Goal: Obtain resource: Download file/media

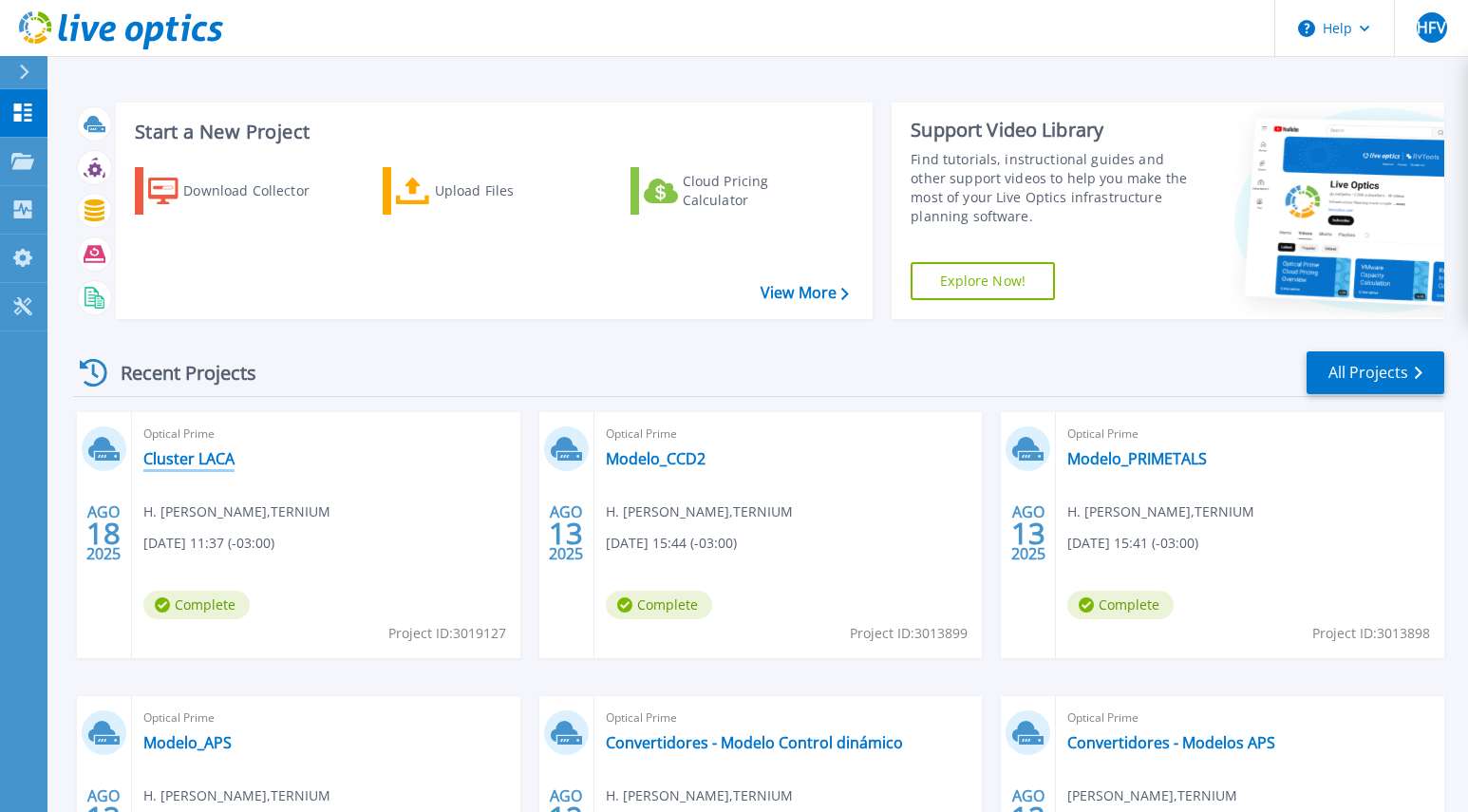
click at [210, 465] on link "Cluster LACA" at bounding box center [189, 458] width 91 height 19
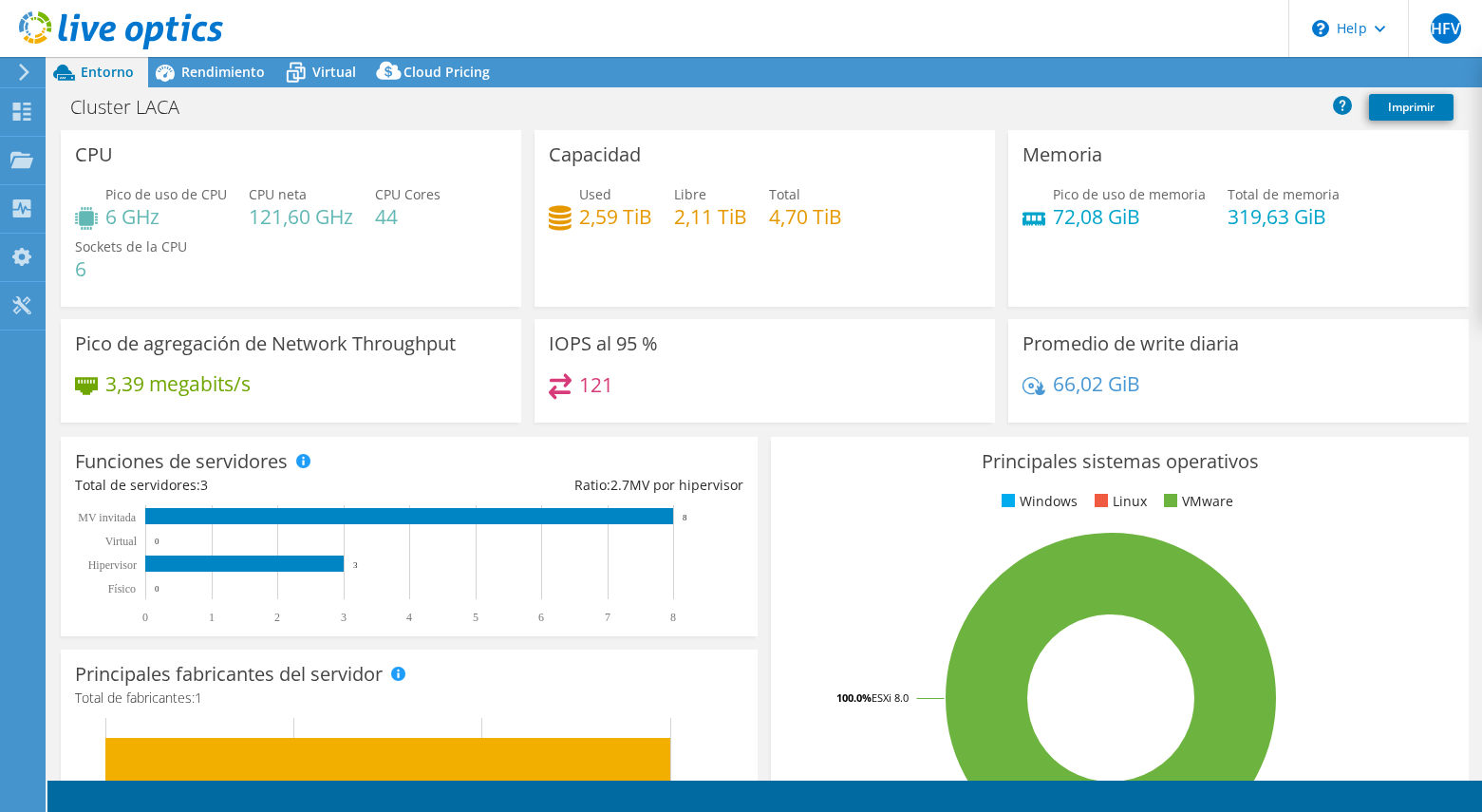
select select "USD"
drag, startPoint x: 267, startPoint y: 143, endPoint x: 243, endPoint y: 150, distance: 25.0
drag, startPoint x: 243, startPoint y: 150, endPoint x: 261, endPoint y: 122, distance: 33.3
drag, startPoint x: 261, startPoint y: 122, endPoint x: 1142, endPoint y: 78, distance: 882.1
click at [1142, 78] on link "Reports" at bounding box center [1130, 73] width 91 height 30
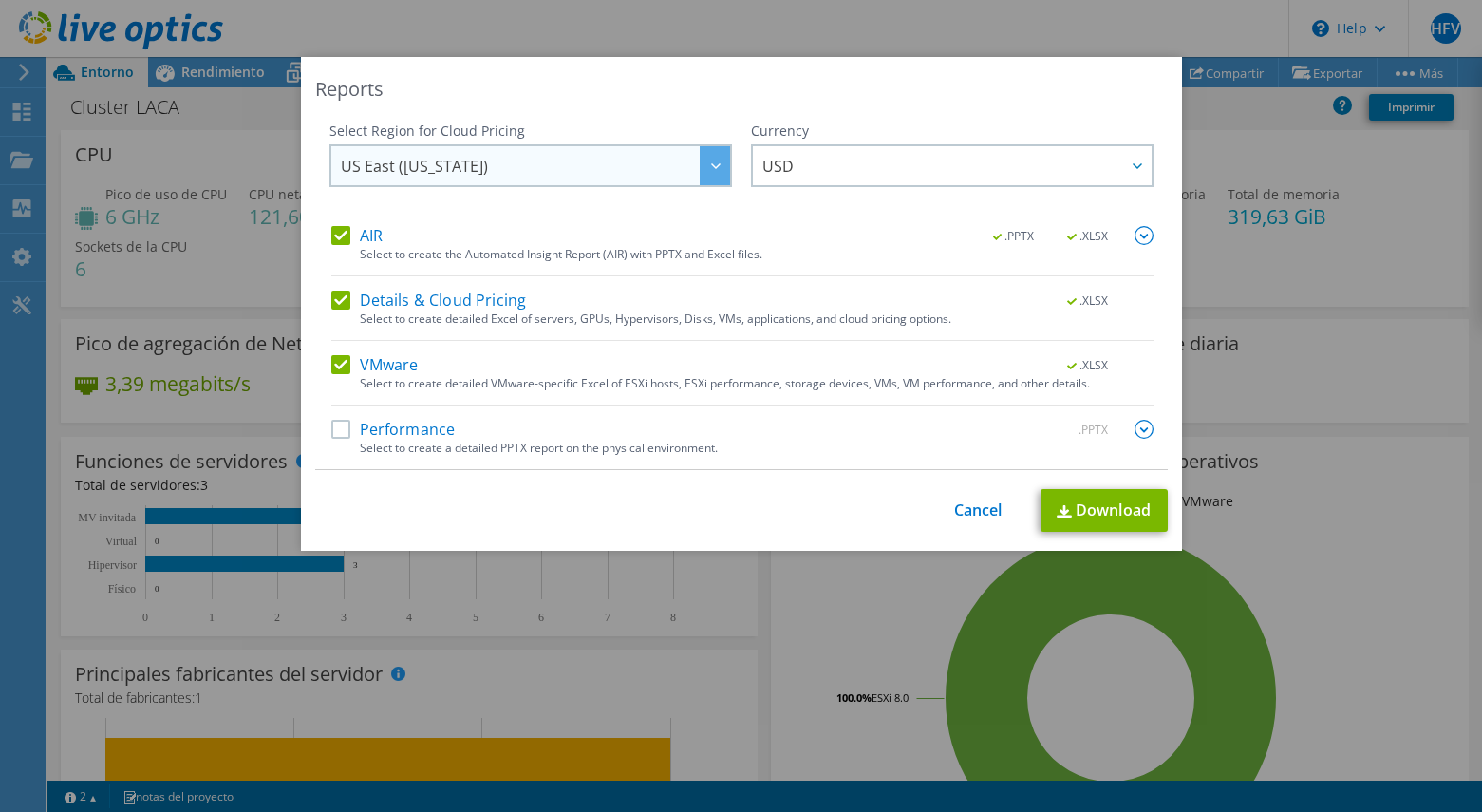
click at [718, 174] on div at bounding box center [714, 165] width 31 height 39
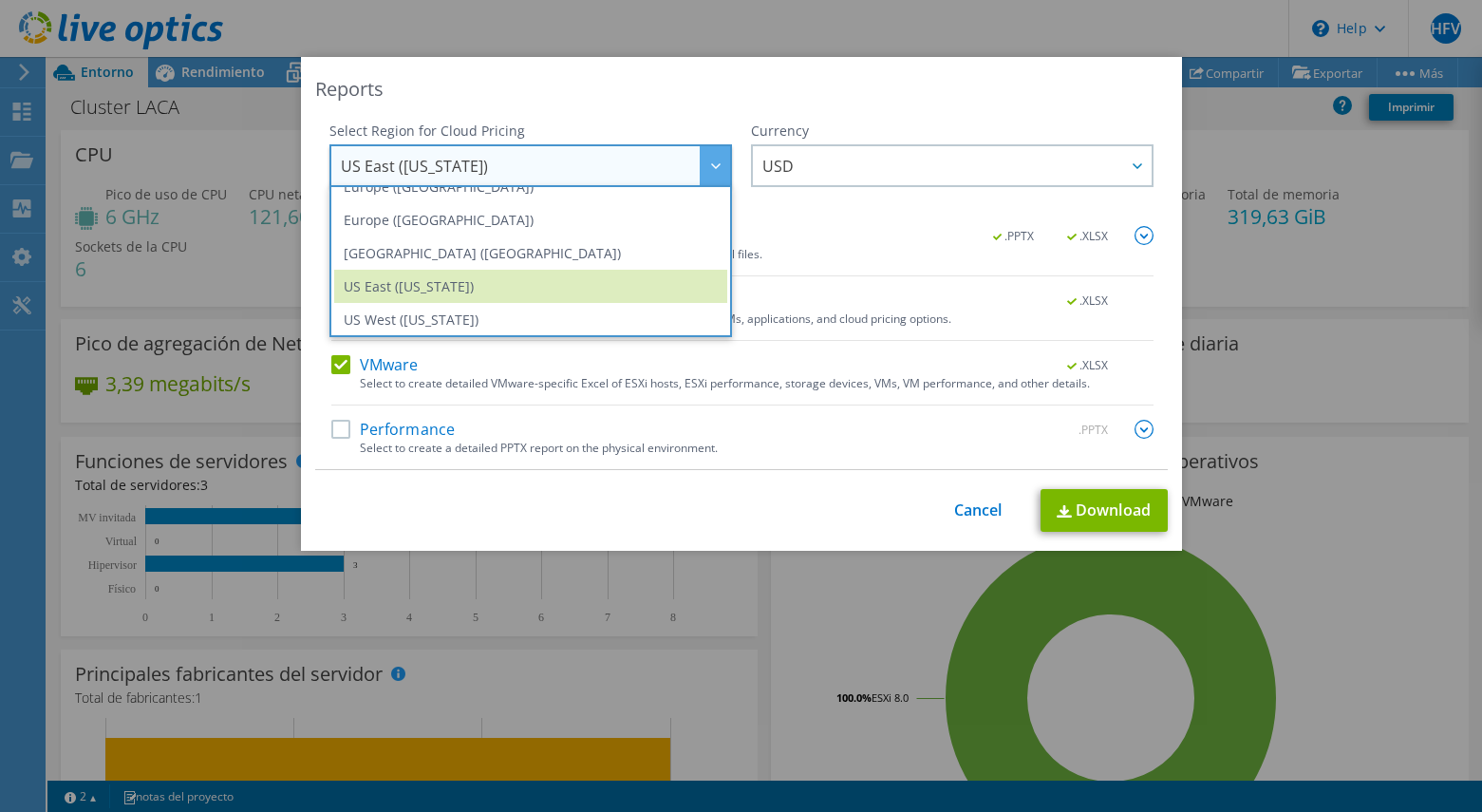
scroll to position [256, 0]
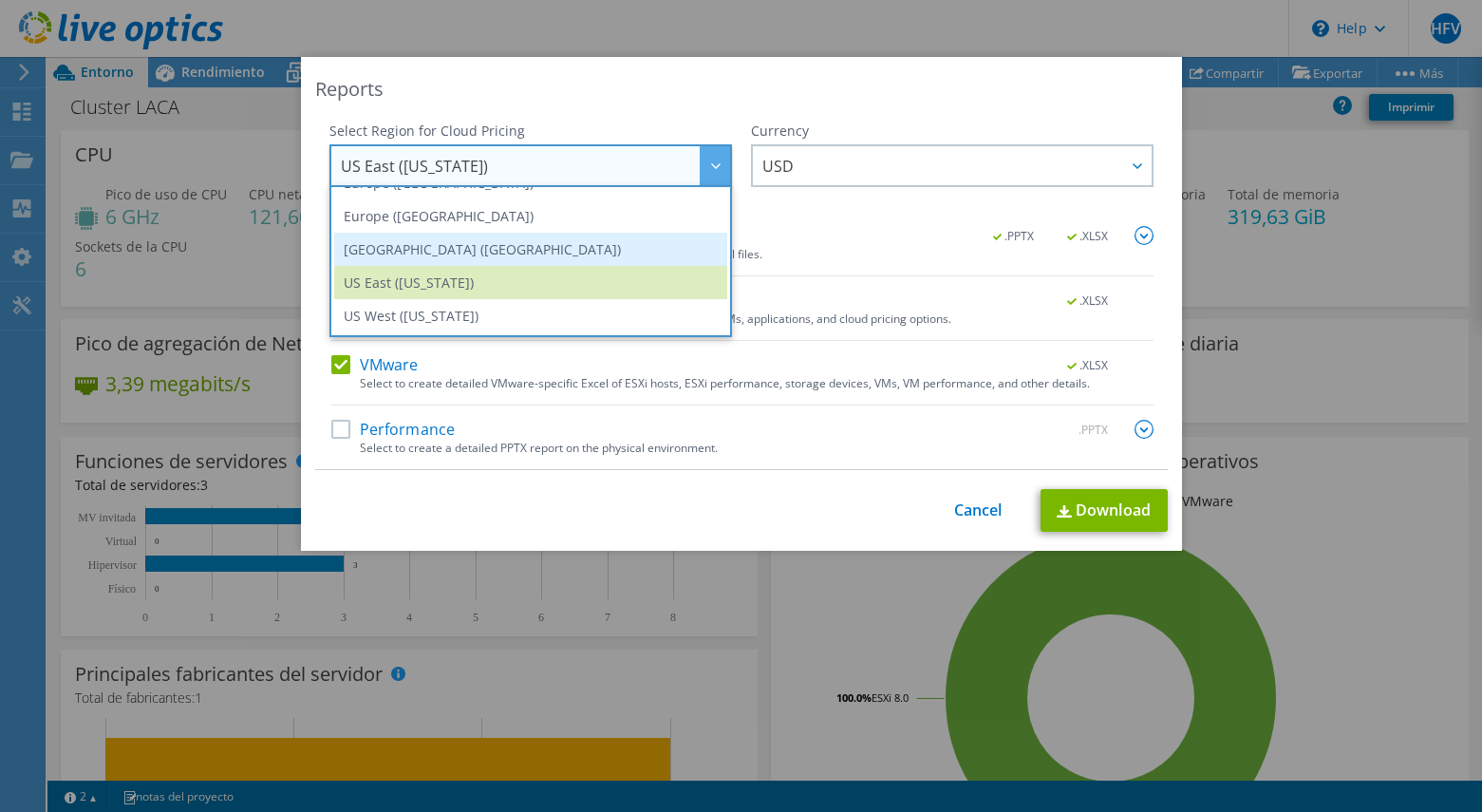
click at [580, 260] on li "South America (Sao Paulo)" at bounding box center [531, 249] width 393 height 34
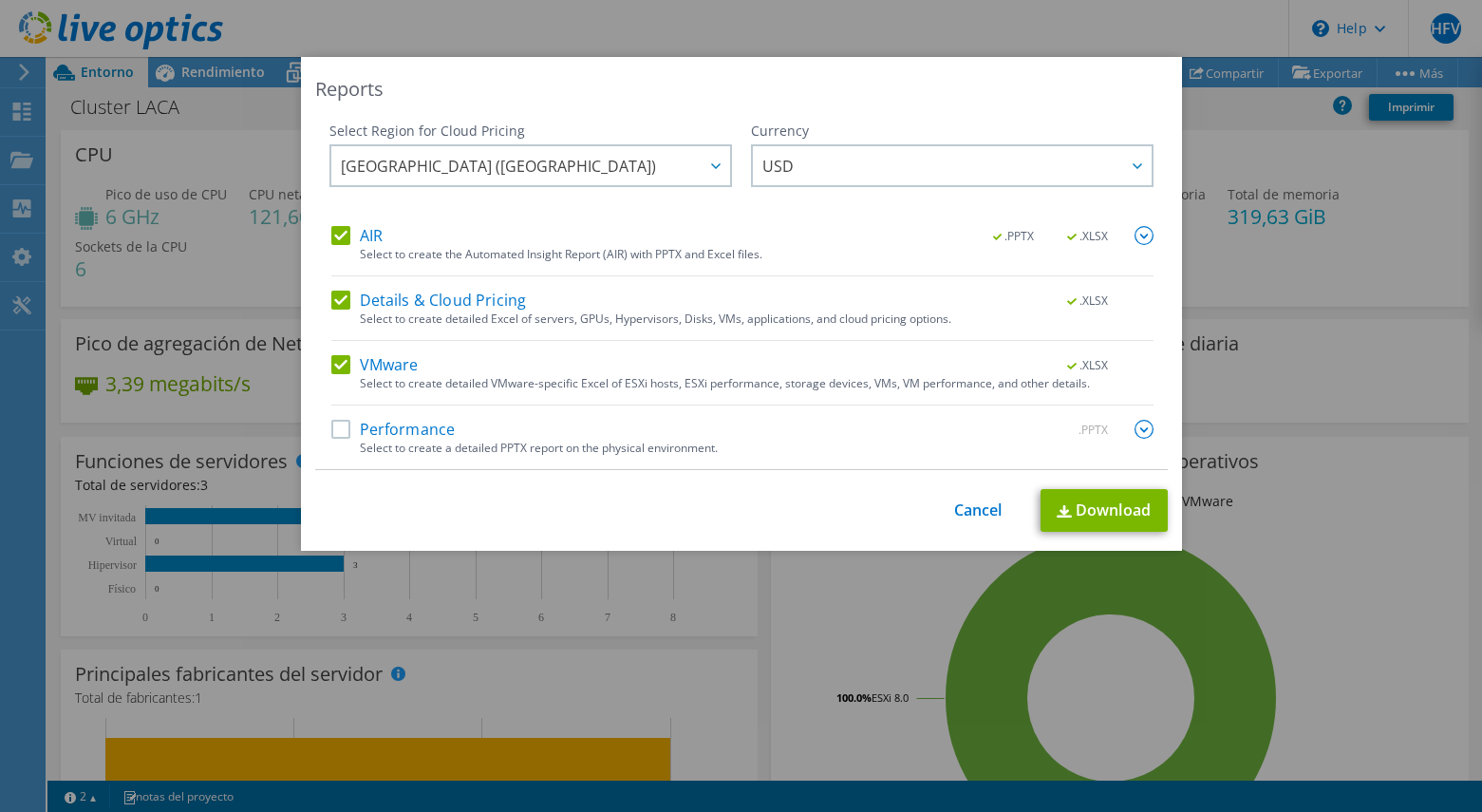
click at [333, 431] on label "Performance" at bounding box center [393, 429] width 124 height 19
click at [0, 0] on input "Performance" at bounding box center [0, 0] width 0 height 0
click at [1135, 238] on img at bounding box center [1143, 235] width 19 height 19
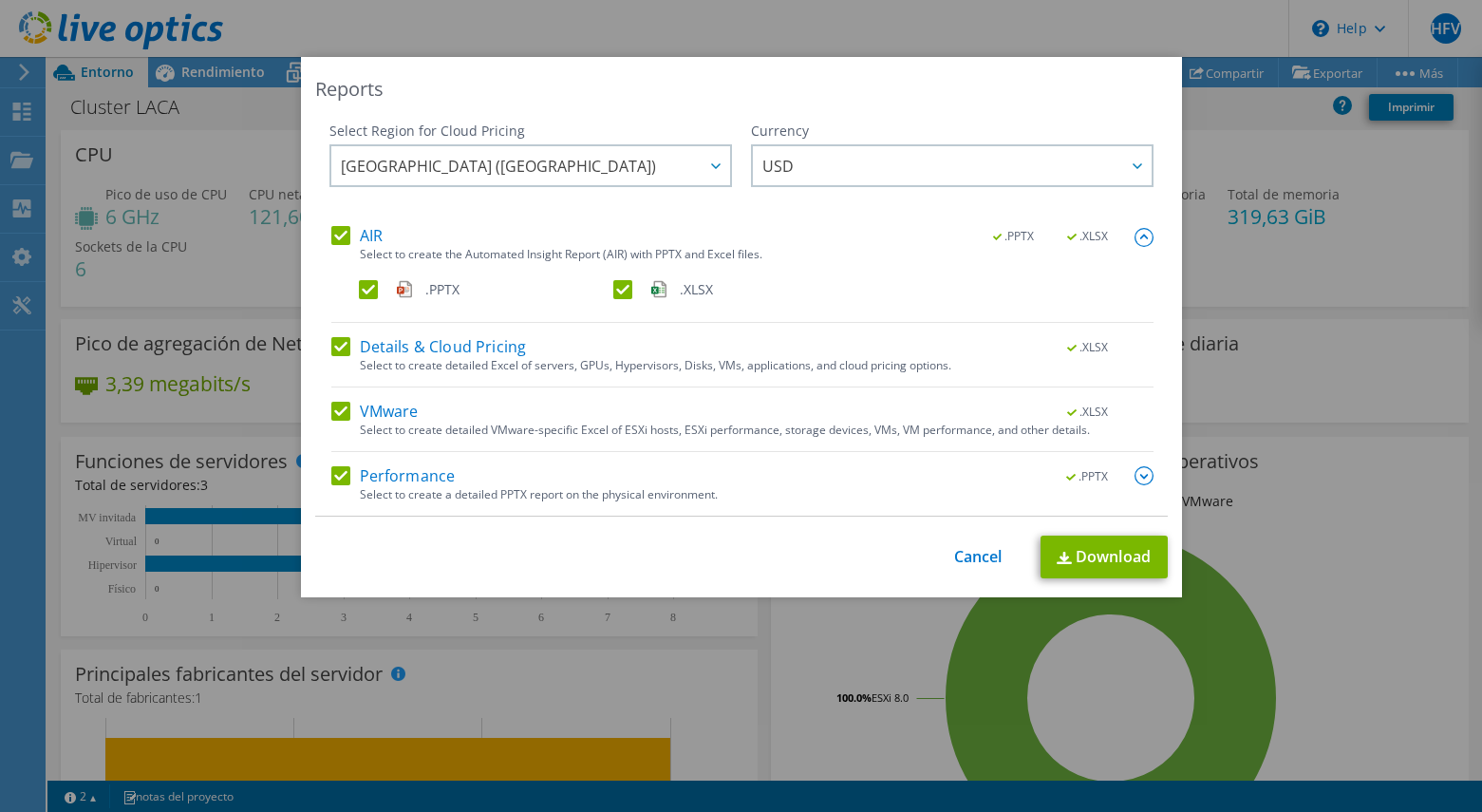
click at [1135, 238] on img at bounding box center [1143, 237] width 19 height 19
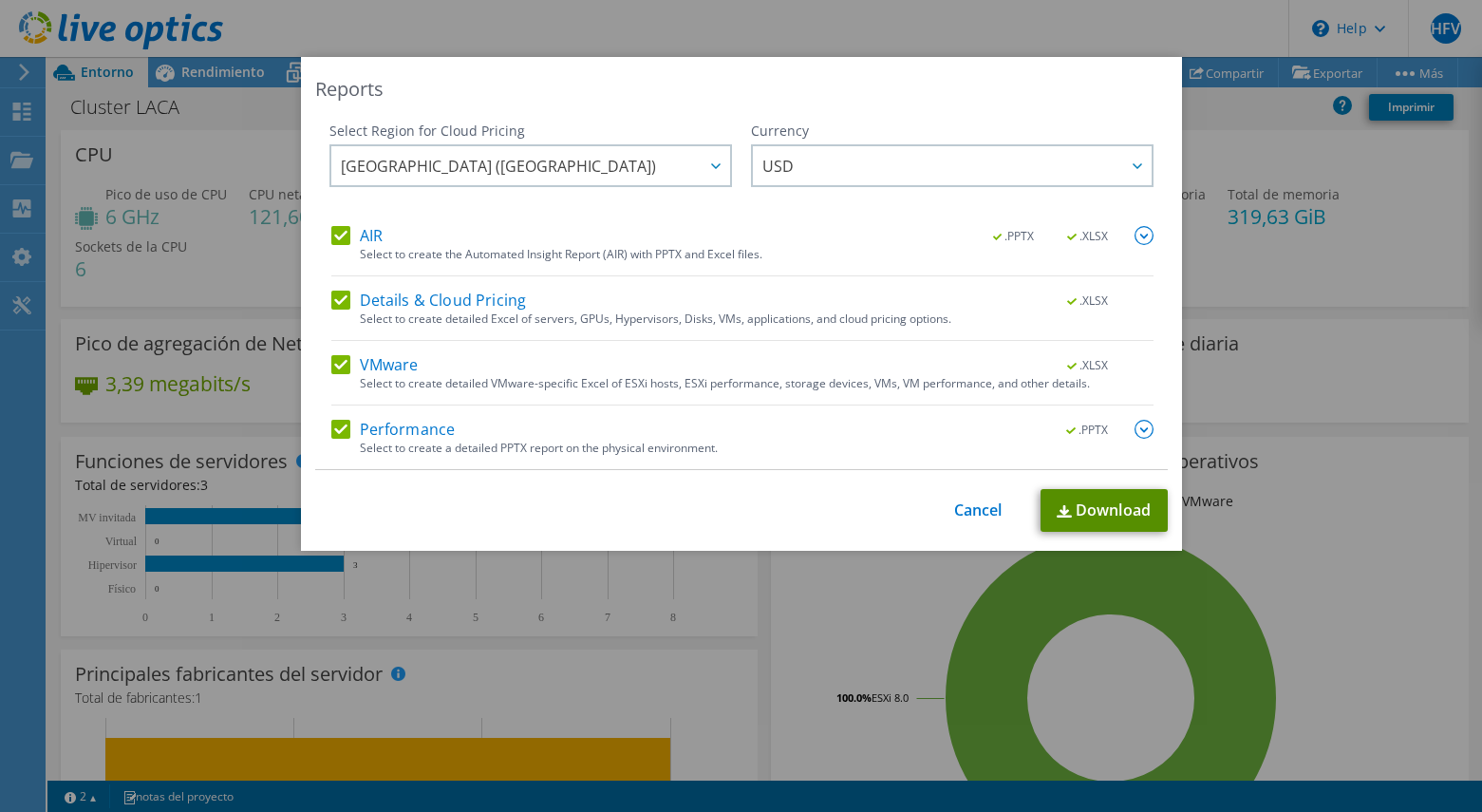
click at [1090, 500] on link "Download" at bounding box center [1104, 510] width 127 height 42
click at [983, 507] on link "Cancel" at bounding box center [978, 510] width 48 height 18
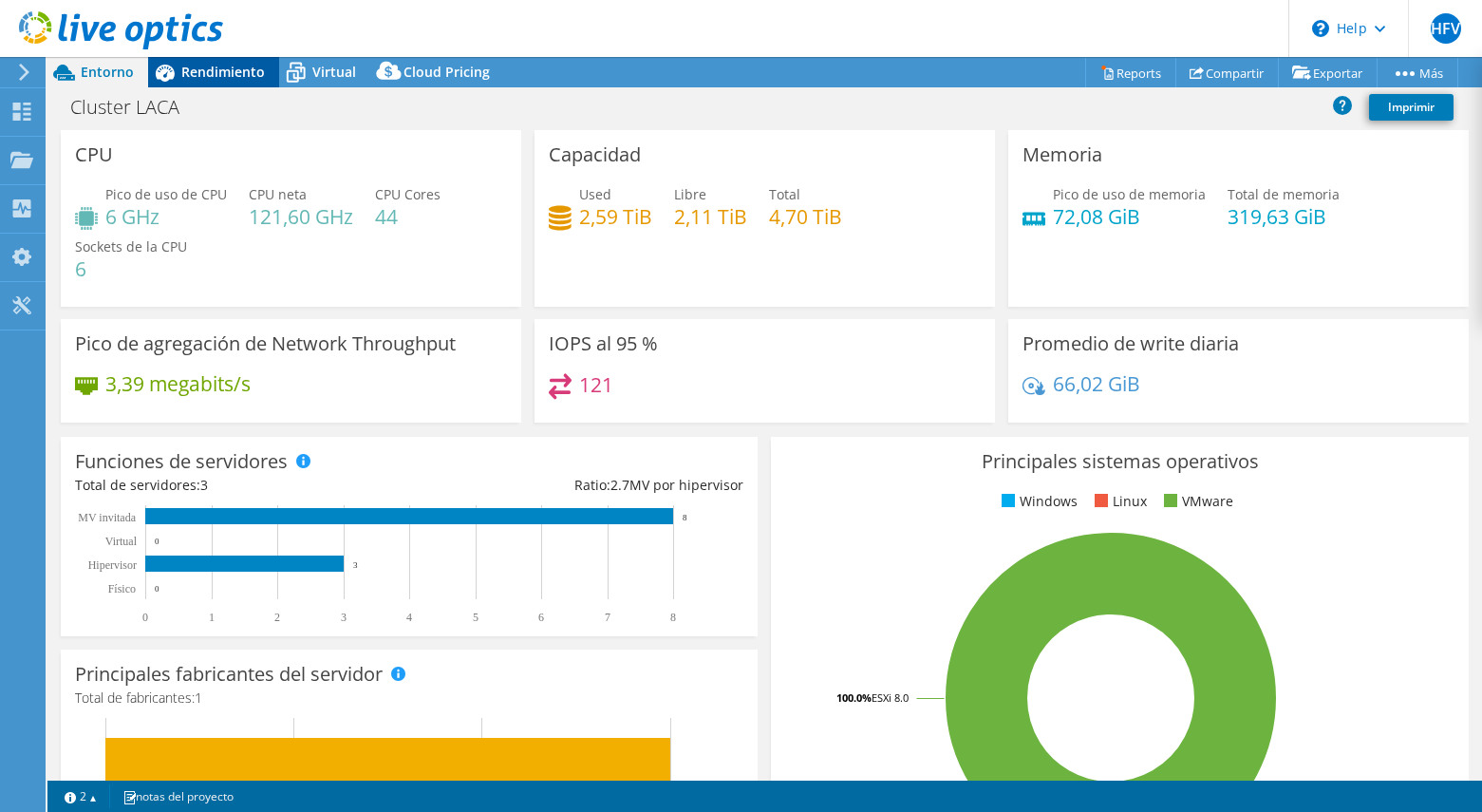
click at [182, 73] on span "Rendimiento" at bounding box center [223, 71] width 84 height 18
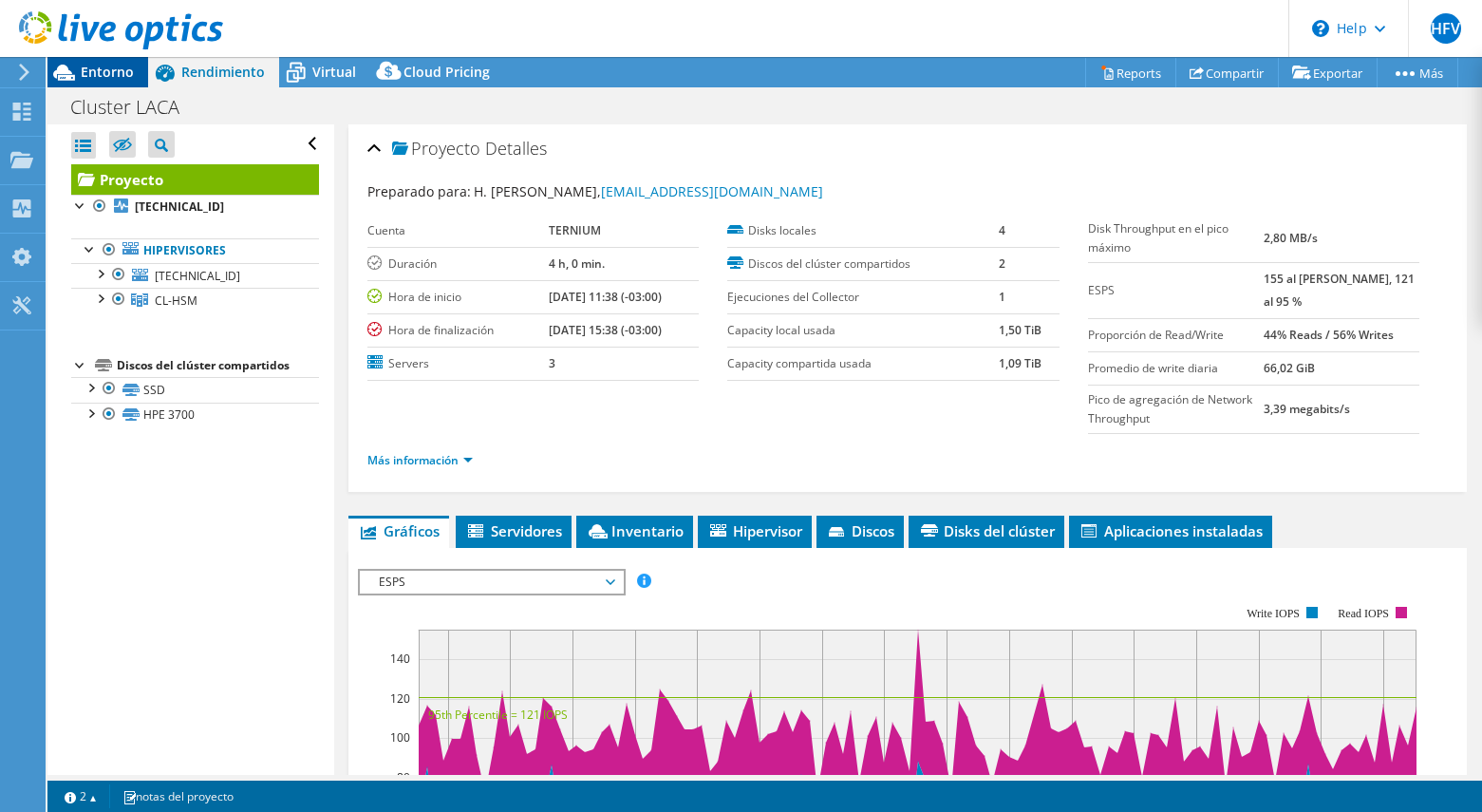
click at [97, 73] on span "Entorno" at bounding box center [108, 71] width 53 height 18
